Goal: Browse casually: Explore the website without a specific task or goal

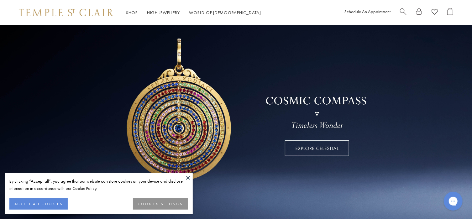
scroll to position [25, 0]
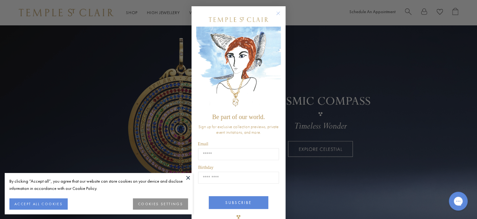
click at [275, 9] on icon "Close dialog" at bounding box center [278, 13] width 8 height 8
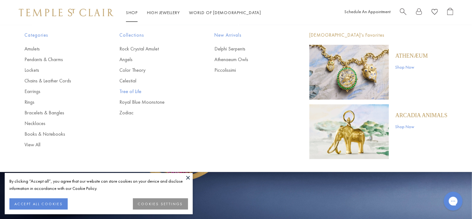
click at [135, 92] on link "Tree of Life" at bounding box center [154, 91] width 70 height 7
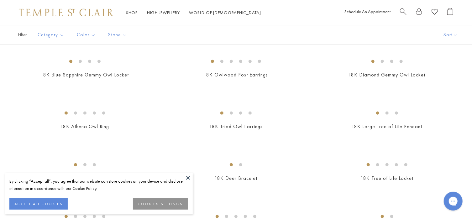
scroll to position [176, 0]
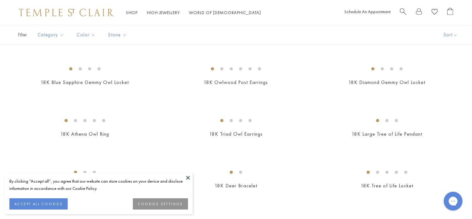
click at [0, 0] on img at bounding box center [0, 0] width 0 height 0
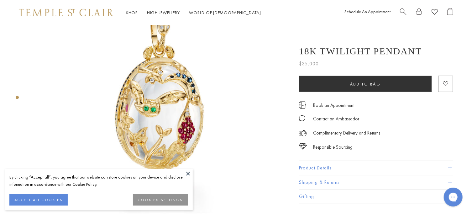
scroll to position [62, 0]
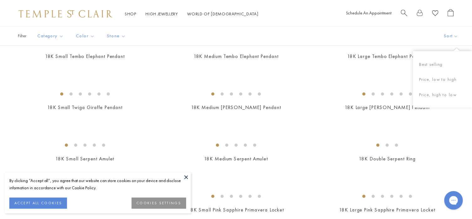
scroll to position [715, 0]
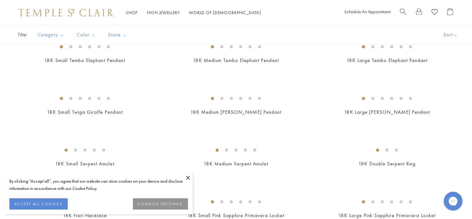
click at [0, 0] on img at bounding box center [0, 0] width 0 height 0
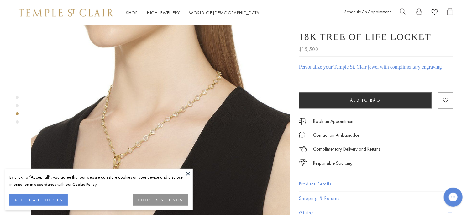
scroll to position [615, 0]
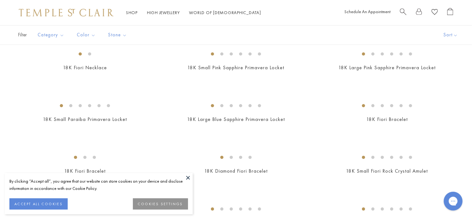
scroll to position [862, 0]
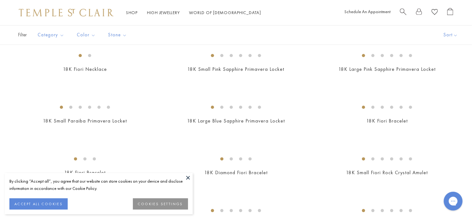
click at [0, 0] on img at bounding box center [0, 0] width 0 height 0
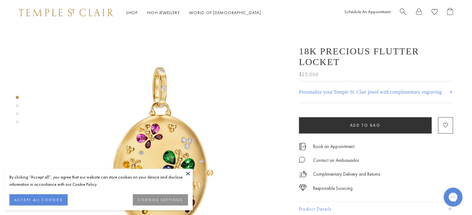
scroll to position [137, 0]
click at [259, 134] on img at bounding box center [160, 154] width 259 height 259
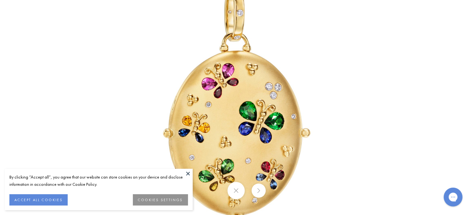
click at [260, 191] on button at bounding box center [259, 190] width 14 height 14
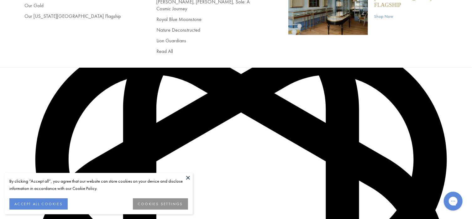
scroll to position [1514, 0]
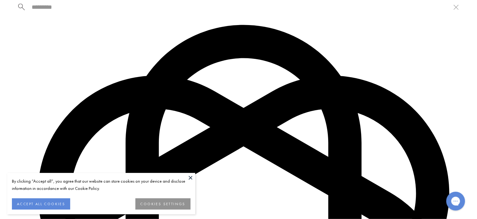
scroll to position [1525, 0]
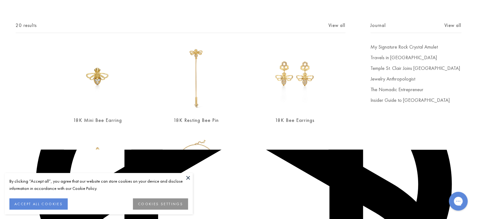
type input "***"
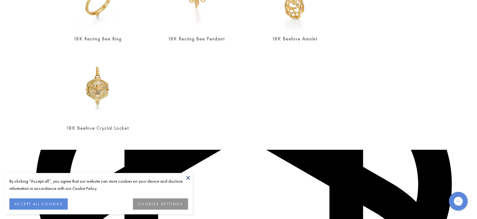
scroll to position [260, 0]
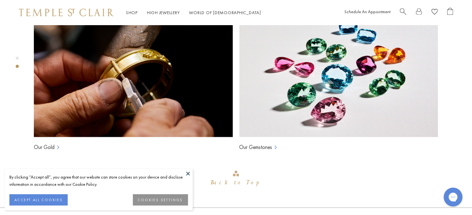
scroll to position [464, 0]
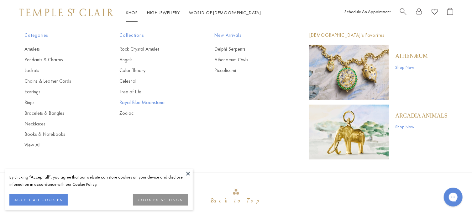
click at [142, 100] on link "Royal Blue Moonstone" at bounding box center [154, 102] width 70 height 7
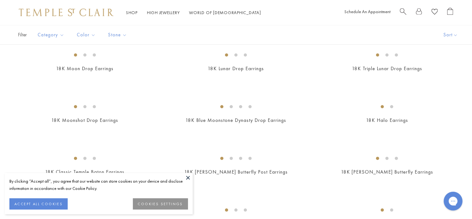
scroll to position [552, 0]
click at [0, 0] on img at bounding box center [0, 0] width 0 height 0
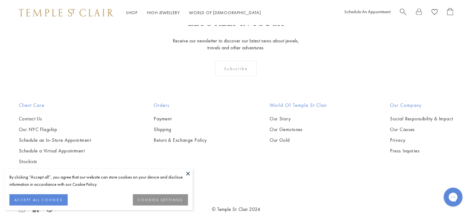
scroll to position [708, 0]
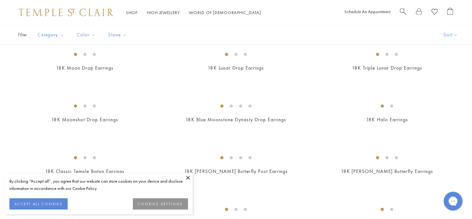
scroll to position [565, 0]
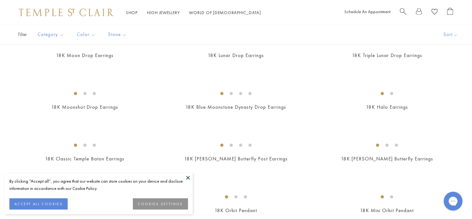
click at [0, 0] on img at bounding box center [0, 0] width 0 height 0
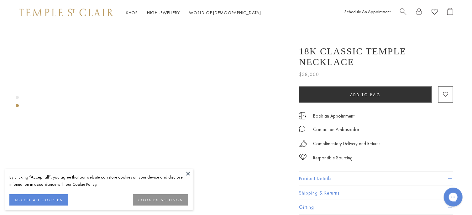
scroll to position [326, 0]
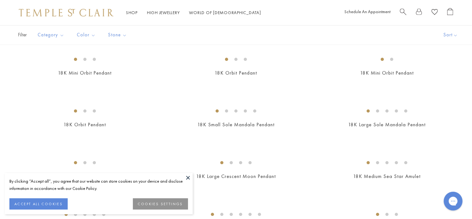
scroll to position [690, 0]
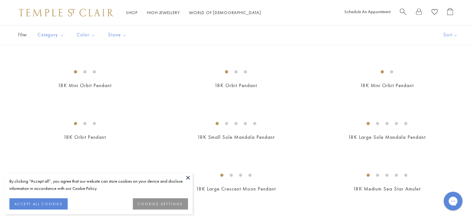
click at [0, 0] on img at bounding box center [0, 0] width 0 height 0
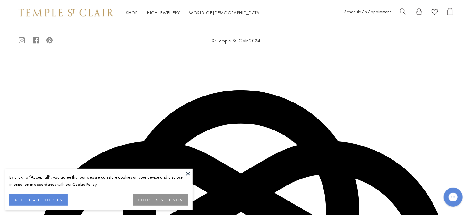
scroll to position [866, 0]
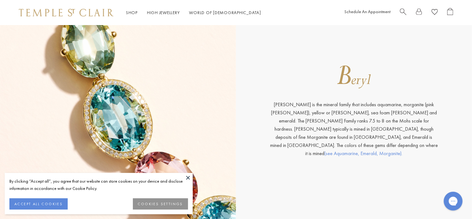
scroll to position [815, 0]
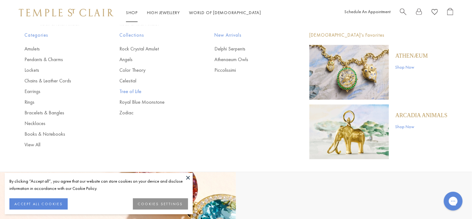
click at [136, 90] on link "Tree of Life" at bounding box center [154, 91] width 70 height 7
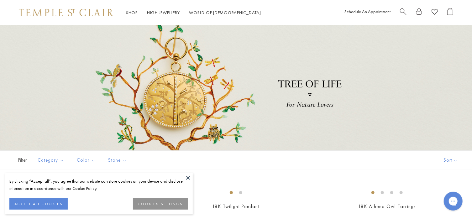
scroll to position [137, 0]
click at [136, 90] on div at bounding box center [236, 87] width 472 height 125
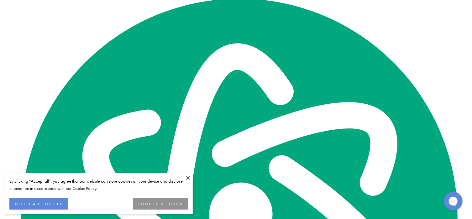
scroll to position [2707, 0]
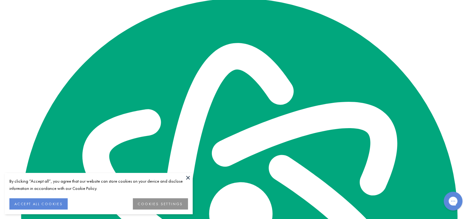
click at [0, 0] on img at bounding box center [0, 0] width 0 height 0
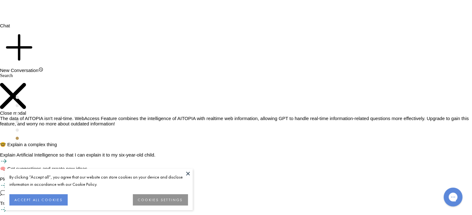
scroll to position [1381, 0]
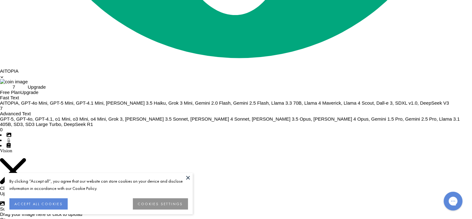
scroll to position [3548, 0]
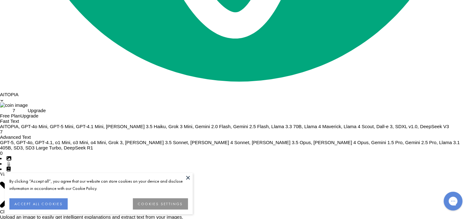
click at [0, 0] on img at bounding box center [0, 0] width 0 height 0
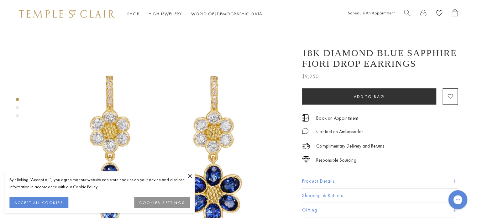
scroll to position [137, 0]
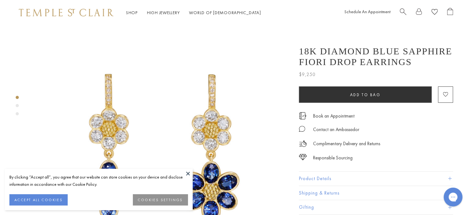
click at [402, 9] on span "Search" at bounding box center [403, 11] width 7 height 7
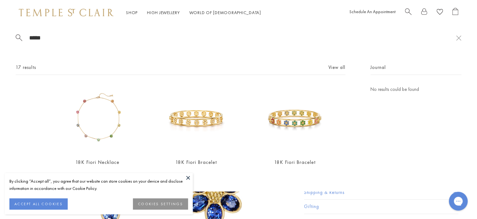
type input "*****"
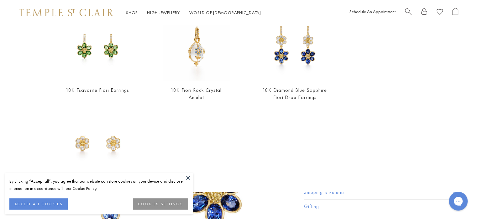
scroll to position [260, 0]
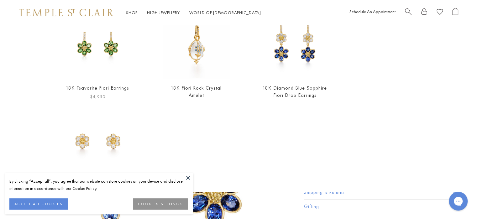
click at [99, 34] on img at bounding box center [97, 44] width 67 height 67
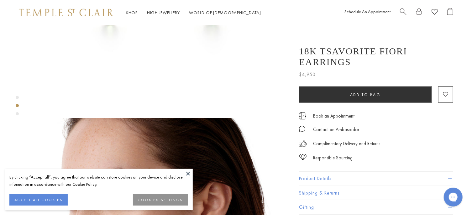
scroll to position [138, 0]
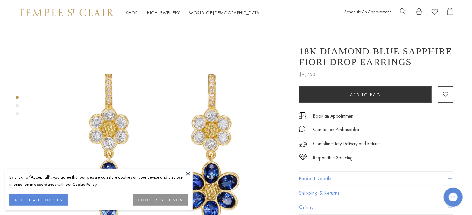
scroll to position [13, 0]
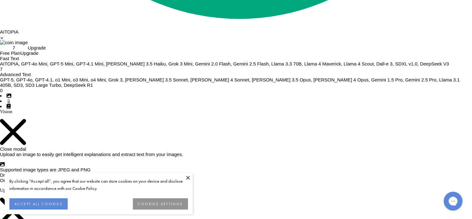
scroll to position [3661, 0]
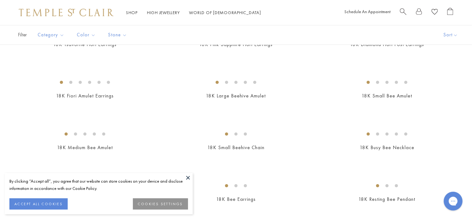
scroll to position [163, 0]
click at [0, 0] on img at bounding box center [0, 0] width 0 height 0
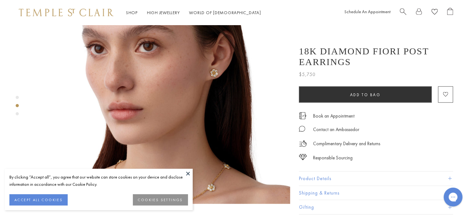
scroll to position [389, 0]
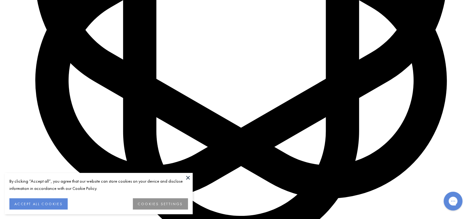
scroll to position [1418, 0]
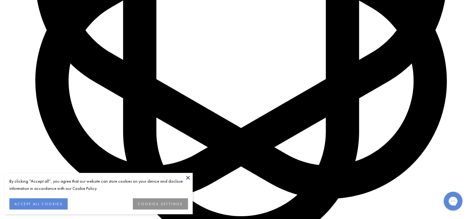
click at [0, 0] on img at bounding box center [0, 0] width 0 height 0
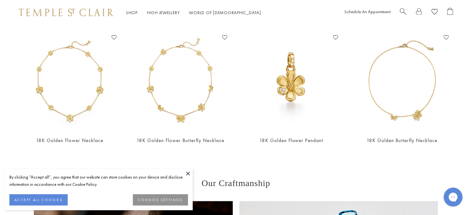
scroll to position [565, 0]
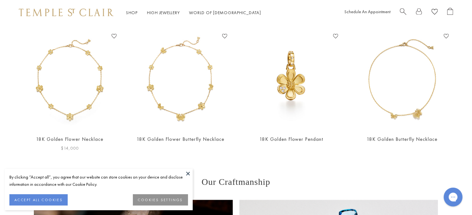
click at [65, 75] on img at bounding box center [70, 80] width 98 height 98
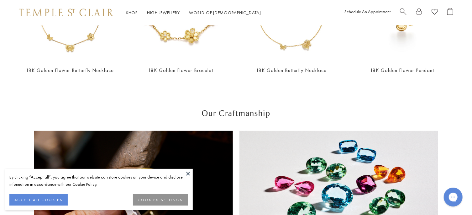
scroll to position [364, 0]
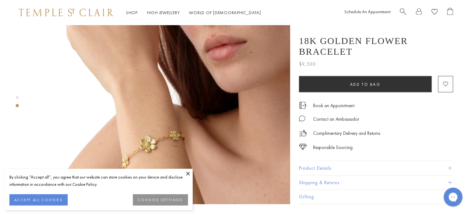
scroll to position [339, 0]
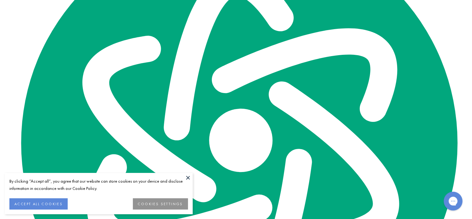
scroll to position [1957, 0]
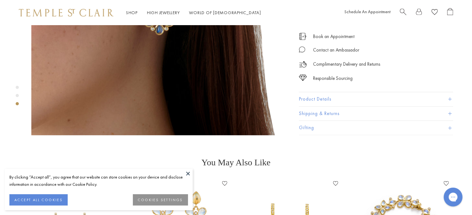
scroll to position [690, 0]
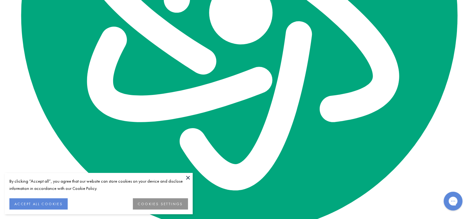
scroll to position [2606, 0]
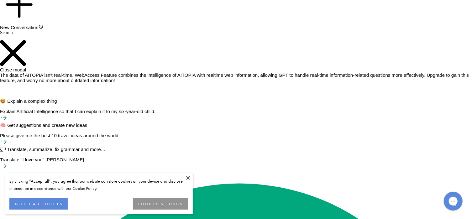
scroll to position [1455, 0]
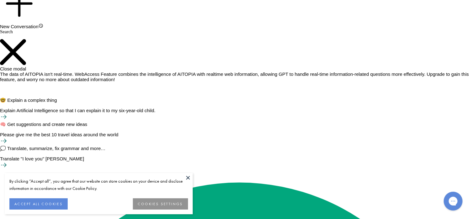
click at [0, 0] on img at bounding box center [0, 0] width 0 height 0
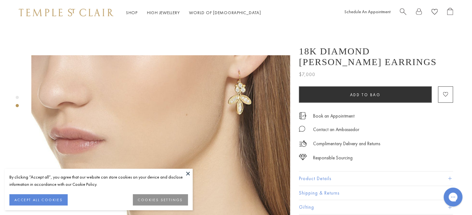
scroll to position [276, 0]
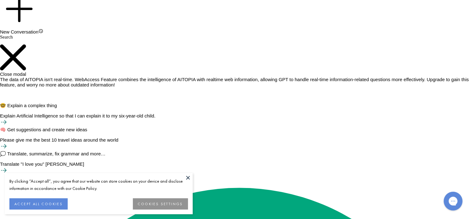
scroll to position [1443, 0]
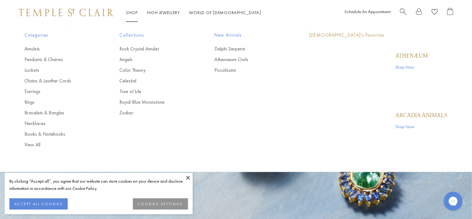
scroll to position [137, 0]
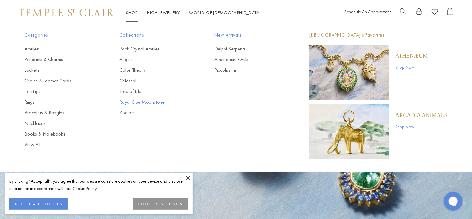
click at [142, 103] on link "Royal Blue Moonstone" at bounding box center [154, 102] width 70 height 7
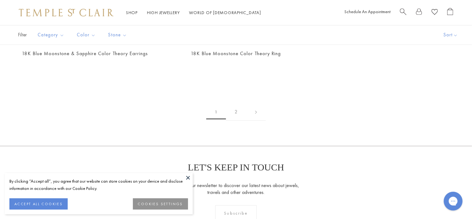
scroll to position [928, 0]
click at [0, 0] on img at bounding box center [0, 0] width 0 height 0
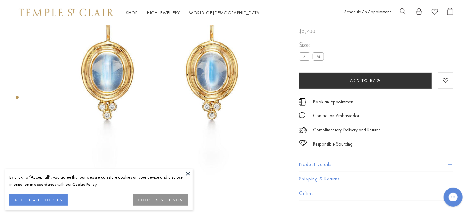
scroll to position [86, 0]
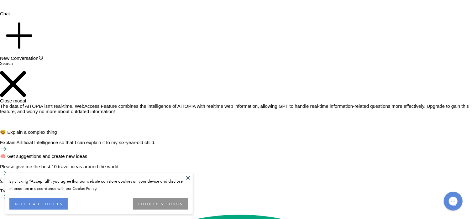
scroll to position [1794, 0]
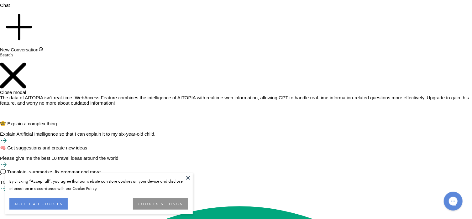
click at [0, 0] on img at bounding box center [0, 0] width 0 height 0
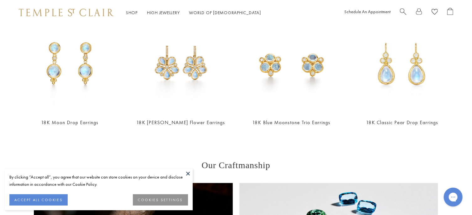
scroll to position [314, 0]
click at [403, 10] on span "Search" at bounding box center [403, 11] width 7 height 7
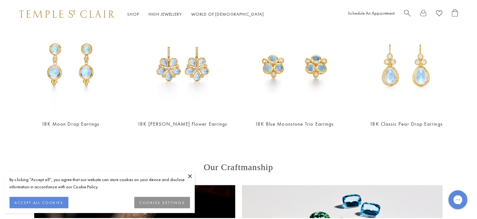
scroll to position [318, 0]
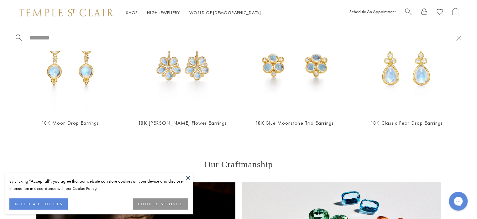
click at [408, 13] on span "Search" at bounding box center [408, 11] width 7 height 7
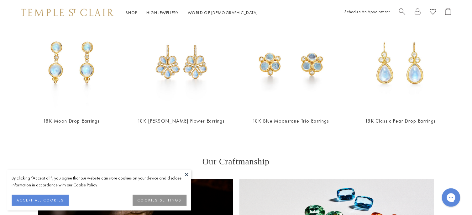
scroll to position [314, 0]
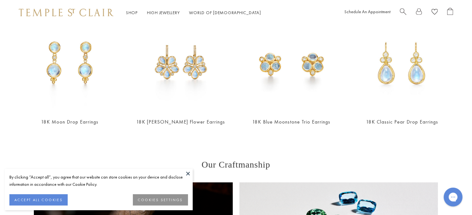
click at [406, 8] on span "Search" at bounding box center [403, 11] width 7 height 7
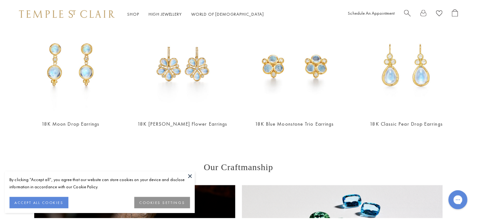
scroll to position [318, 0]
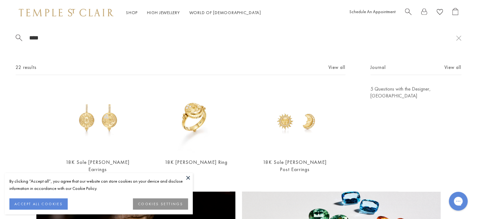
type input "****"
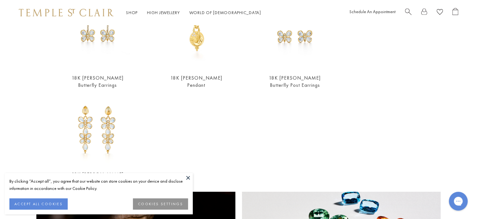
scroll to position [283, 0]
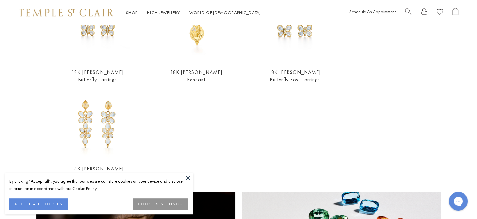
drag, startPoint x: 476, startPoint y: 50, endPoint x: 3, endPoint y: 18, distance: 475.0
click at [176, 102] on link "Lion Guardians" at bounding box center [212, 105] width 107 height 7
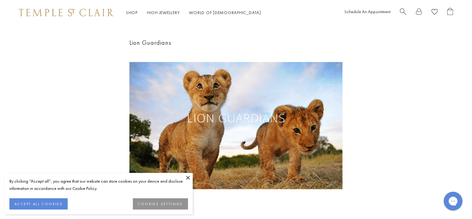
scroll to position [137, 0]
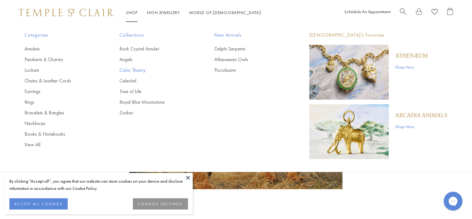
click at [135, 71] on link "Color Theory" at bounding box center [154, 70] width 70 height 7
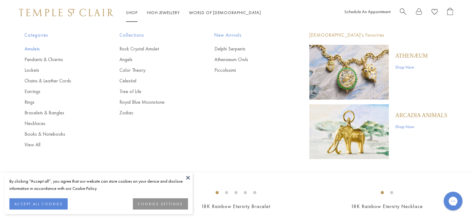
click at [37, 49] on link "Amulets" at bounding box center [59, 48] width 70 height 7
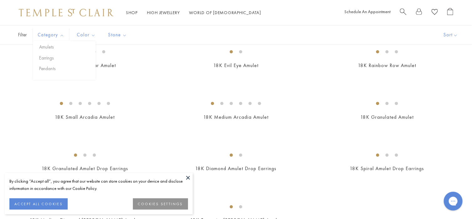
scroll to position [916, 0]
click at [0, 0] on img at bounding box center [0, 0] width 0 height 0
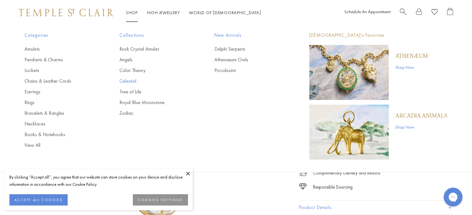
click at [135, 78] on link "Celestial" at bounding box center [154, 80] width 70 height 7
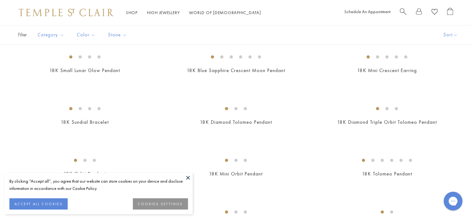
scroll to position [188, 0]
click at [0, 0] on img at bounding box center [0, 0] width 0 height 0
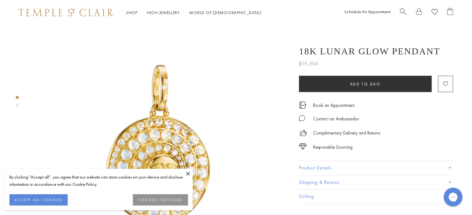
scroll to position [137, 0]
